Goal: Browse casually

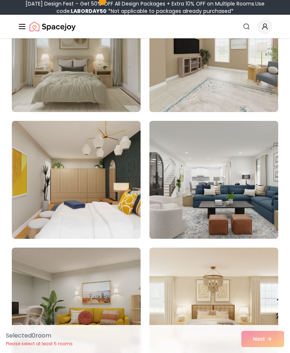
scroll to position [146, 0]
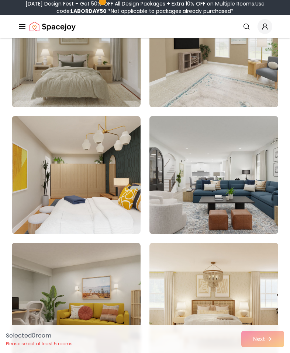
click at [218, 217] on img at bounding box center [213, 175] width 135 height 124
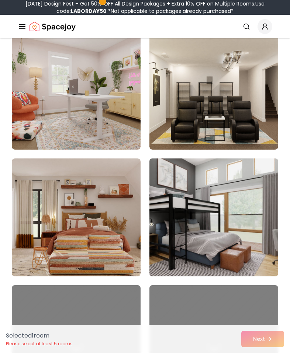
scroll to position [488, 0]
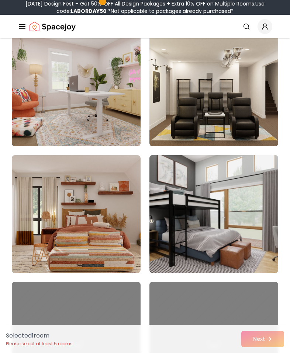
click at [198, 191] on img at bounding box center [213, 214] width 135 height 124
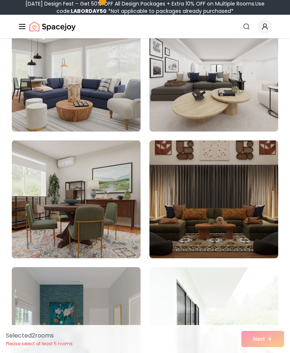
scroll to position [874, 0]
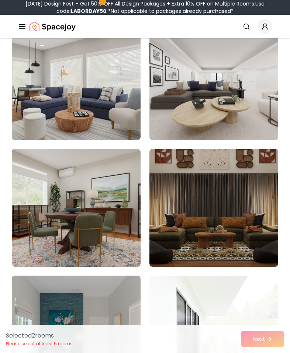
click at [86, 104] on img at bounding box center [75, 81] width 135 height 124
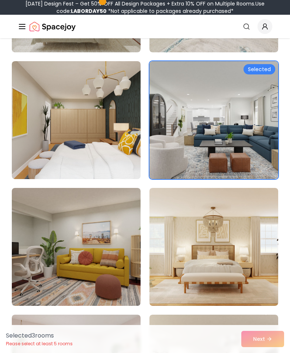
scroll to position [201, 0]
